Goal: Information Seeking & Learning: Learn about a topic

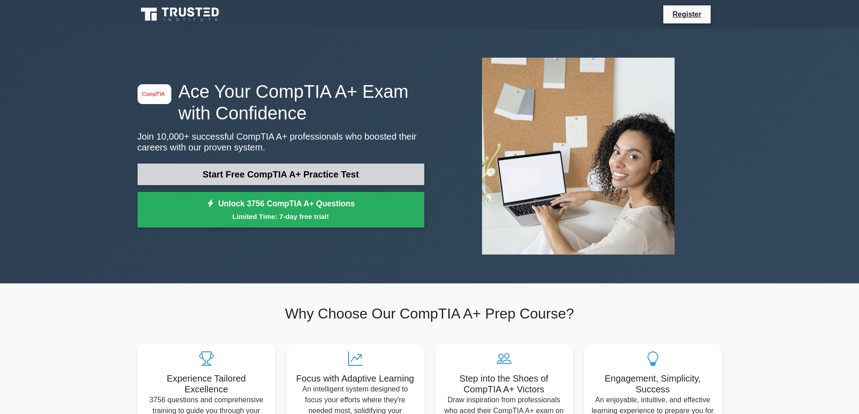
click at [387, 175] on link "Start Free CompTIA A+ Practice Test" at bounding box center [280, 175] width 287 height 22
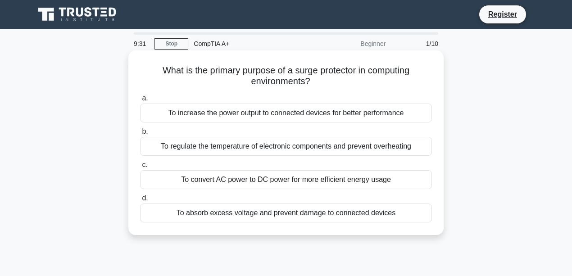
click at [275, 216] on div "To absorb excess voltage and prevent damage to connected devices" at bounding box center [286, 213] width 292 height 19
click at [140, 201] on input "d. To absorb excess voltage and prevent damage to connected devices" at bounding box center [140, 199] width 0 height 6
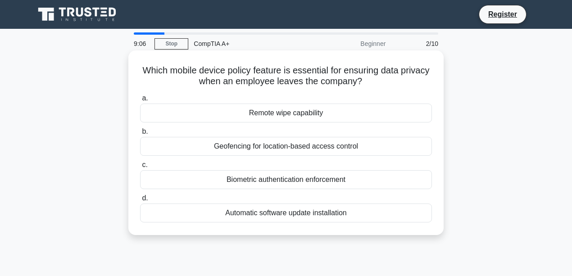
click at [295, 113] on div "Remote wipe capability" at bounding box center [286, 113] width 292 height 19
click at [140, 101] on input "a. Remote wipe capability" at bounding box center [140, 99] width 0 height 6
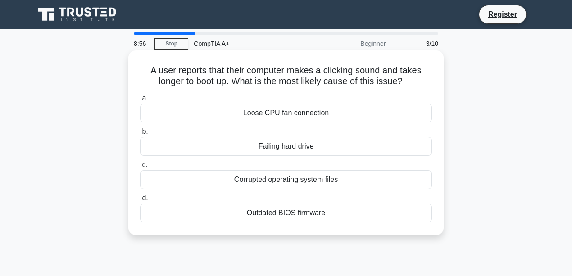
click at [296, 149] on div "Failing hard drive" at bounding box center [286, 146] width 292 height 19
click at [140, 135] on input "b. Failing hard drive" at bounding box center [140, 132] width 0 height 6
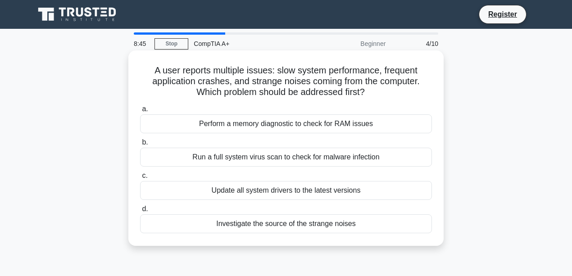
click at [285, 129] on div "Perform a memory diagnostic to check for RAM issues" at bounding box center [286, 123] width 292 height 19
click at [140, 112] on input "a. Perform a memory diagnostic to check for RAM issues" at bounding box center [140, 109] width 0 height 6
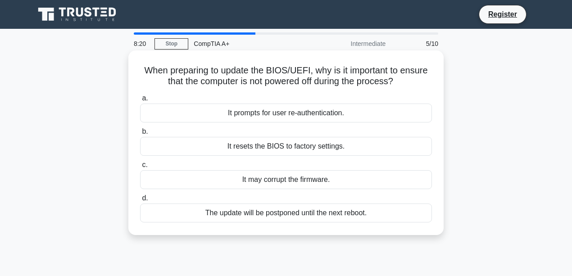
click at [300, 150] on div "It resets the BIOS to factory settings." at bounding box center [286, 146] width 292 height 19
click at [140, 135] on input "b. It resets the BIOS to factory settings." at bounding box center [140, 132] width 0 height 6
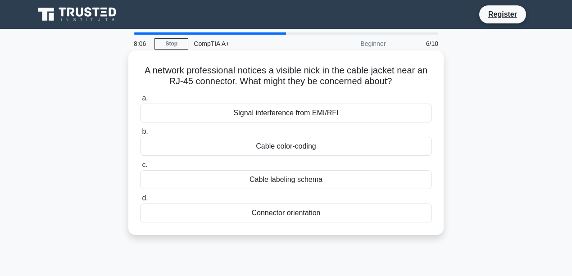
click at [309, 216] on div "Connector orientation" at bounding box center [286, 213] width 292 height 19
click at [140, 201] on input "d. Connector orientation" at bounding box center [140, 199] width 0 height 6
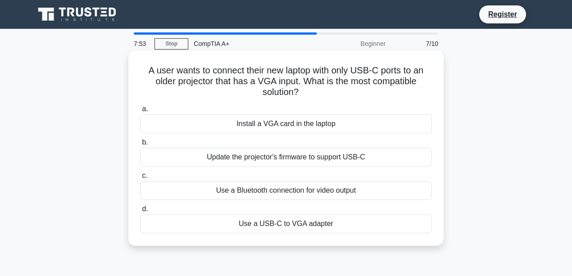
click at [276, 226] on div "Use a USB-C to VGA adapter" at bounding box center [286, 224] width 292 height 19
click at [140, 212] on input "d. Use a USB-C to VGA adapter" at bounding box center [140, 209] width 0 height 6
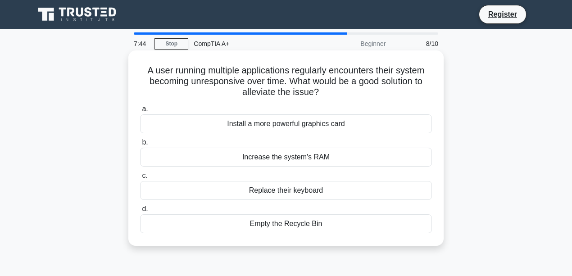
click at [316, 158] on div "Increase the system's RAM" at bounding box center [286, 157] width 292 height 19
click at [140, 146] on input "b. Increase the system's RAM" at bounding box center [140, 143] width 0 height 6
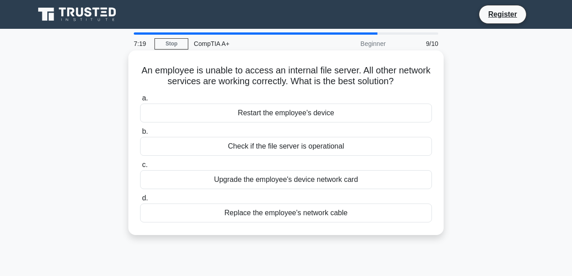
click at [303, 151] on div "Check if the file server is operational" at bounding box center [286, 146] width 292 height 19
click at [140, 135] on input "b. Check if the file server is operational" at bounding box center [140, 132] width 0 height 6
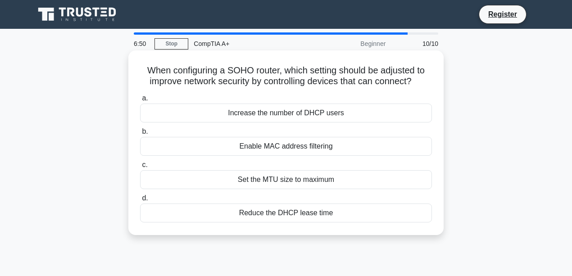
click at [293, 214] on div "Reduce the DHCP lease time" at bounding box center [286, 213] width 292 height 19
click at [140, 201] on input "d. Reduce the DHCP lease time" at bounding box center [140, 199] width 0 height 6
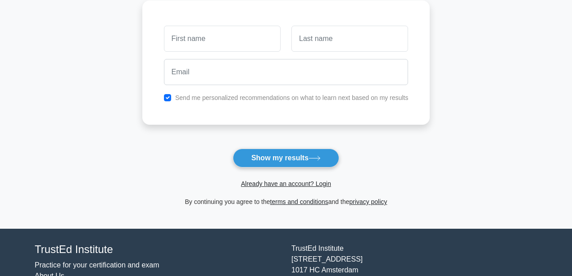
scroll to position [90, 0]
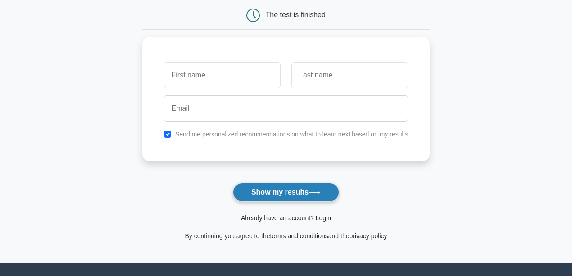
click at [265, 187] on button "Show my results" at bounding box center [286, 192] width 106 height 19
type input "aiden"
click at [307, 188] on button "Show my results" at bounding box center [286, 192] width 106 height 19
type input "jade"
click at [286, 194] on button "Show my results" at bounding box center [286, 192] width 106 height 19
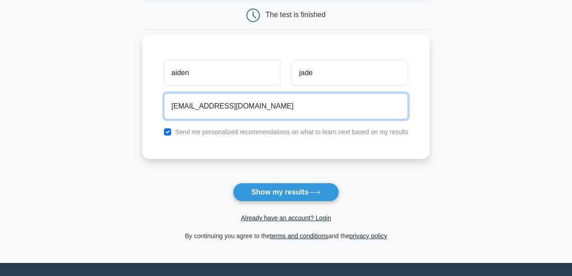
type input "aiden0904@gmail.com"
click at [233, 183] on button "Show my results" at bounding box center [286, 192] width 106 height 19
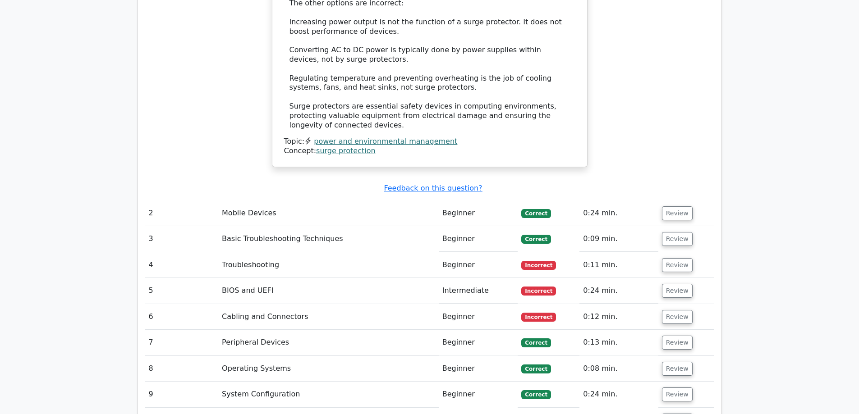
scroll to position [1202, 0]
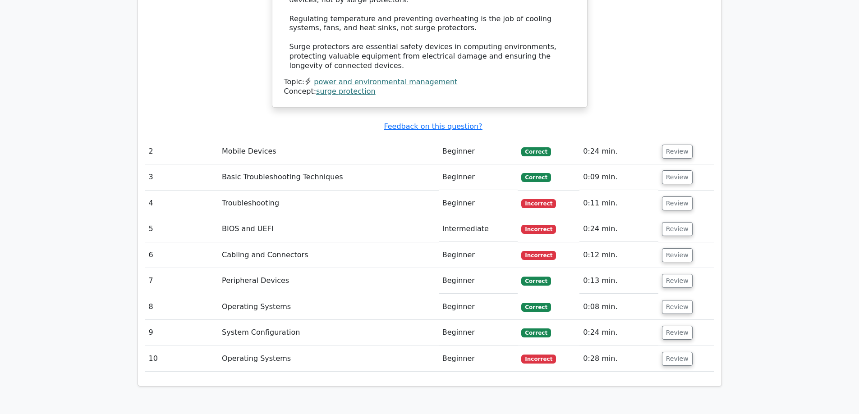
click at [265, 191] on td "Troubleshooting" at bounding box center [328, 204] width 220 height 26
click at [572, 197] on button "Review" at bounding box center [677, 204] width 31 height 14
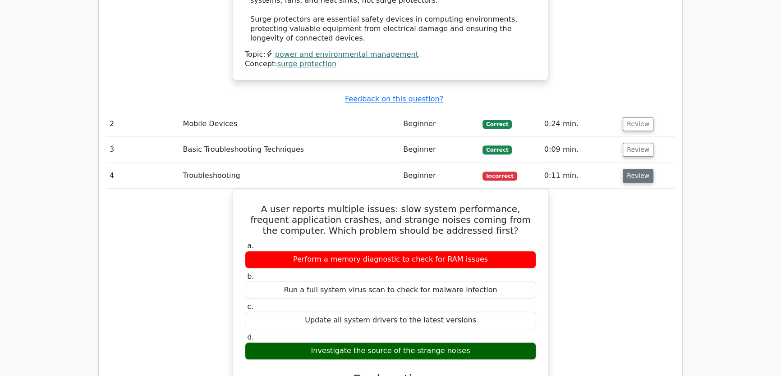
scroll to position [1210, 0]
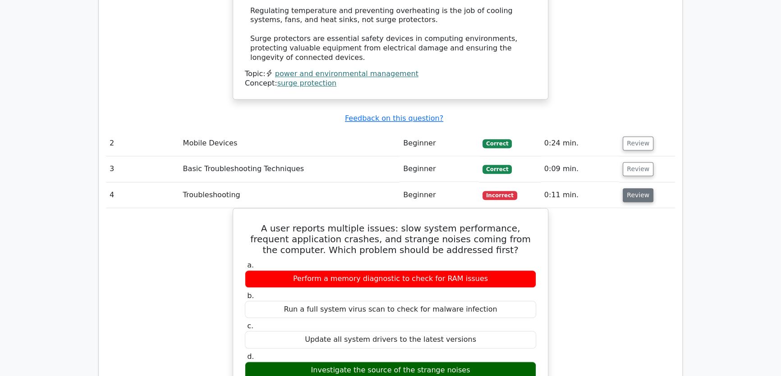
click at [572, 188] on button "Review" at bounding box center [637, 195] width 31 height 14
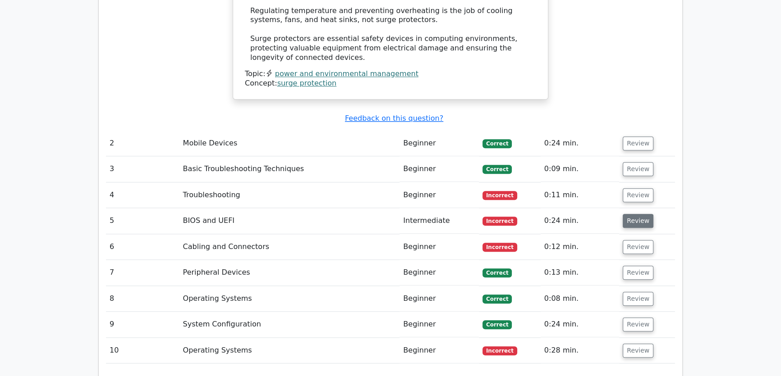
click at [572, 214] on button "Review" at bounding box center [637, 221] width 31 height 14
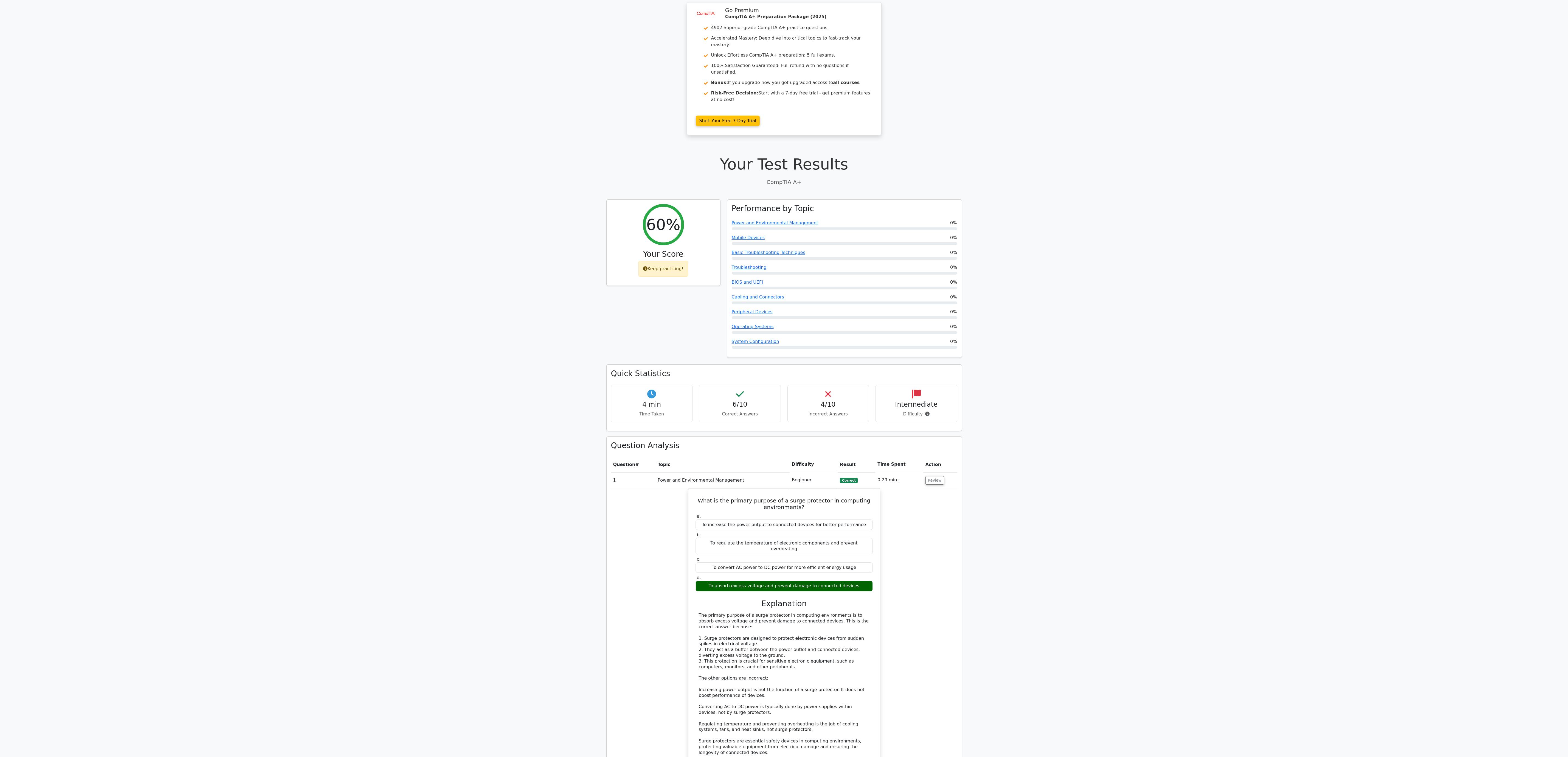
scroll to position [0, 0]
